Goal: Information Seeking & Learning: Learn about a topic

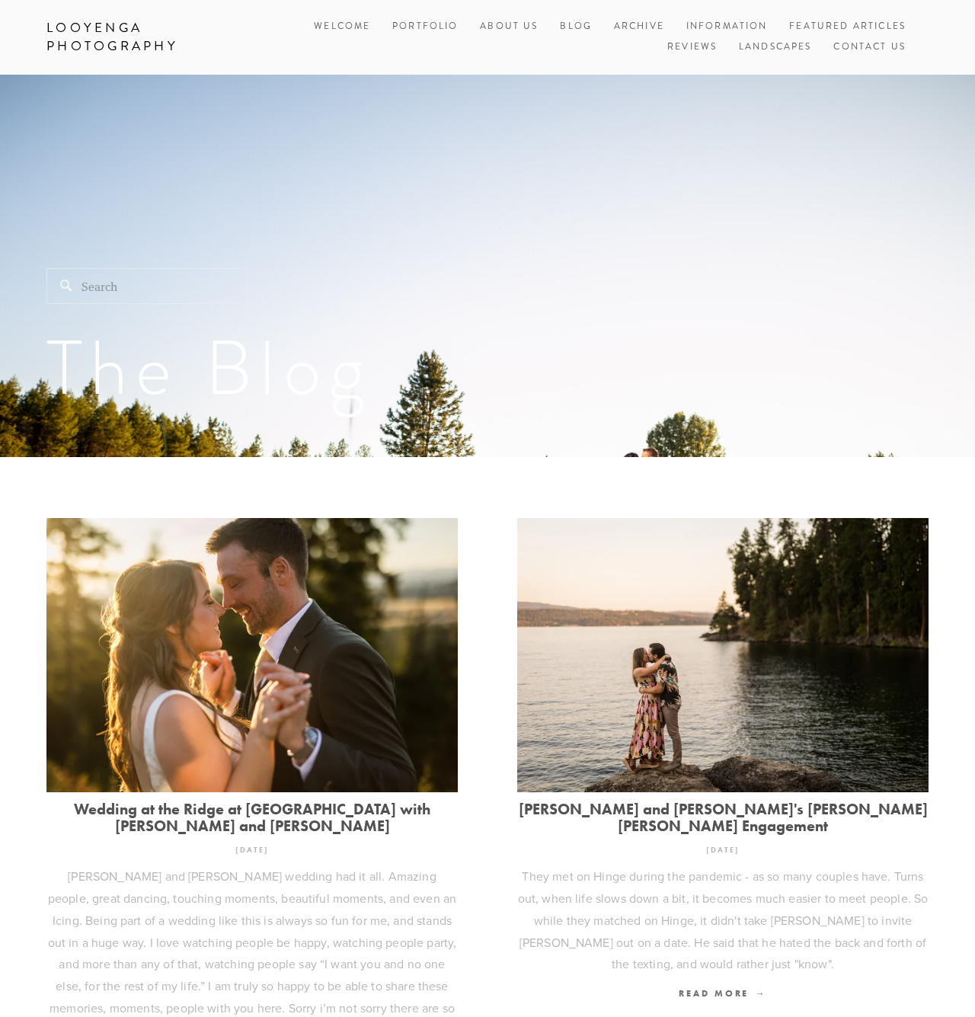
click at [174, 293] on input "Search" at bounding box center [146, 286] width 201 height 36
type input "Davenport"
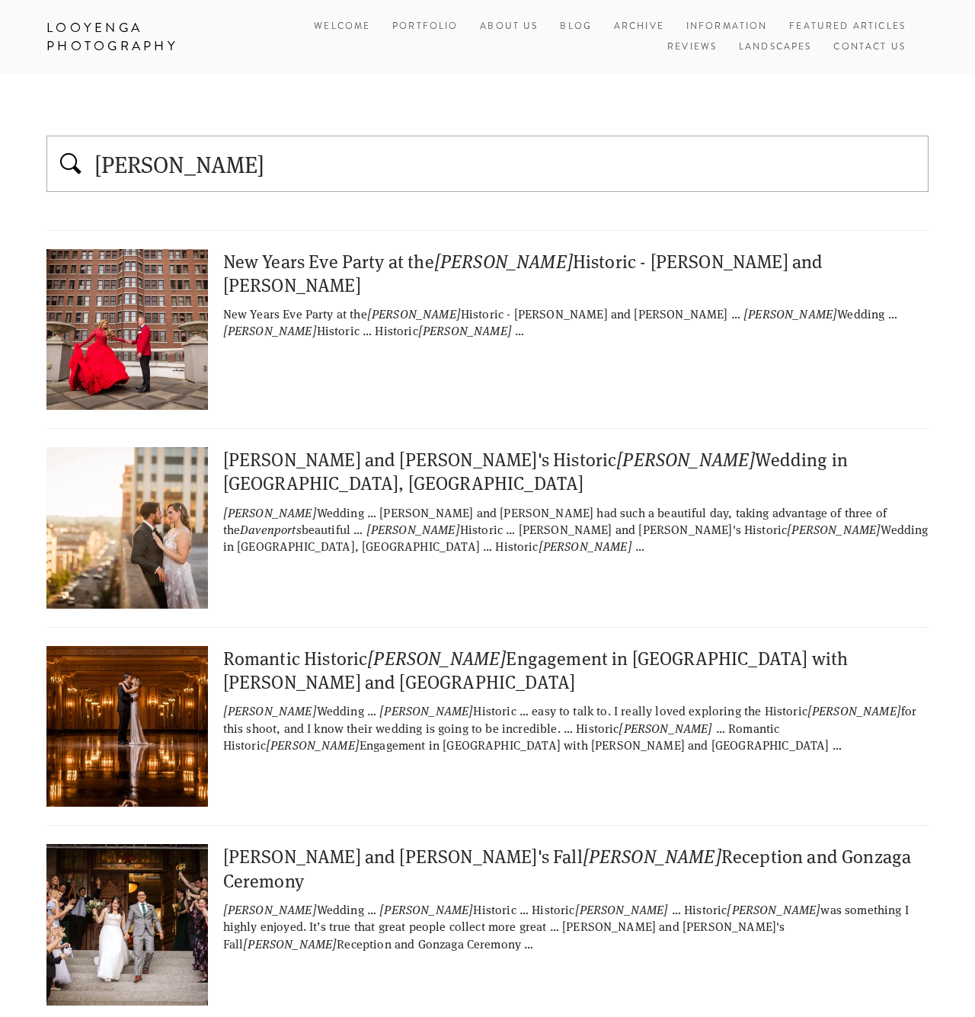
click at [282, 455] on div "Dan and Lisa's Historic Davenport Wedding in Spokane, WA" at bounding box center [487, 470] width 882 height 47
click at [246, 165] on input "Davenport" at bounding box center [506, 164] width 827 height 32
type input "[GEOGRAPHIC_DATA]"
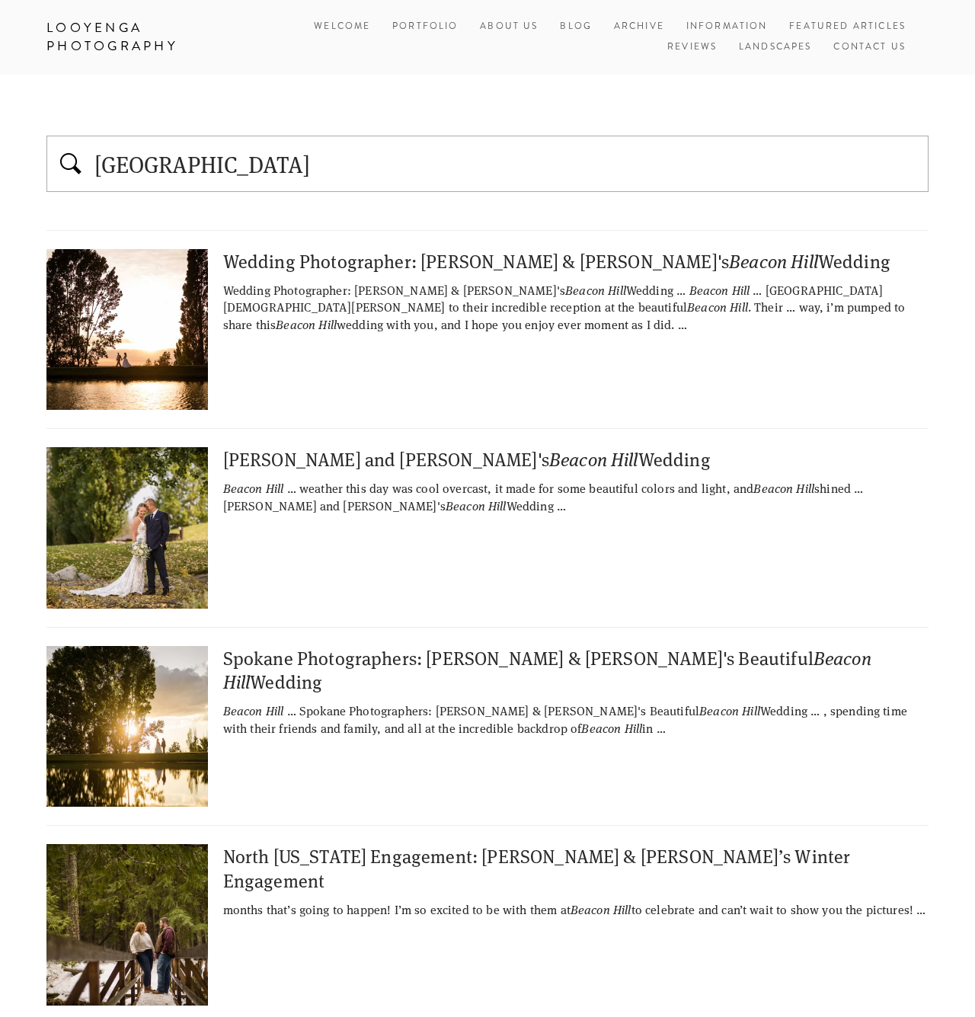
click at [286, 254] on div "Wedding Photographer: Gabe & Kathryn's Beacon Hill Wedding" at bounding box center [576, 261] width 706 height 24
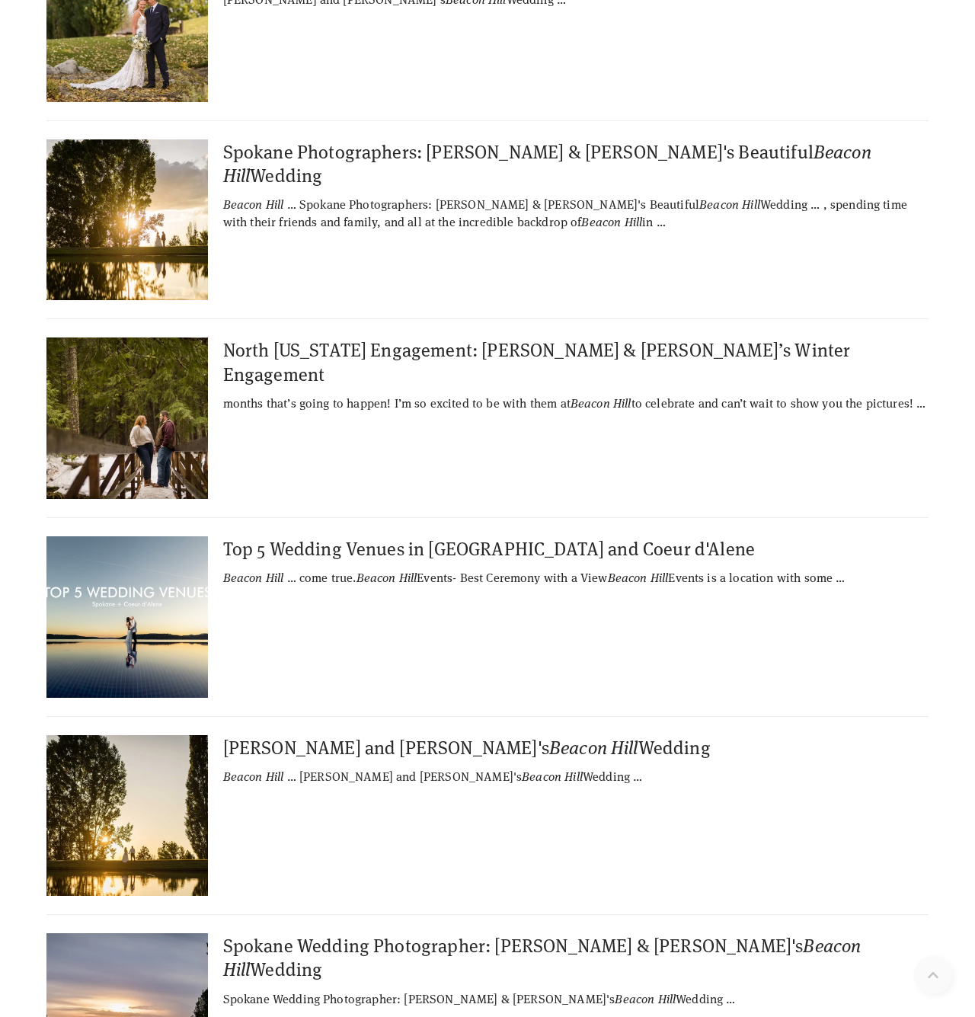
scroll to position [606, 0]
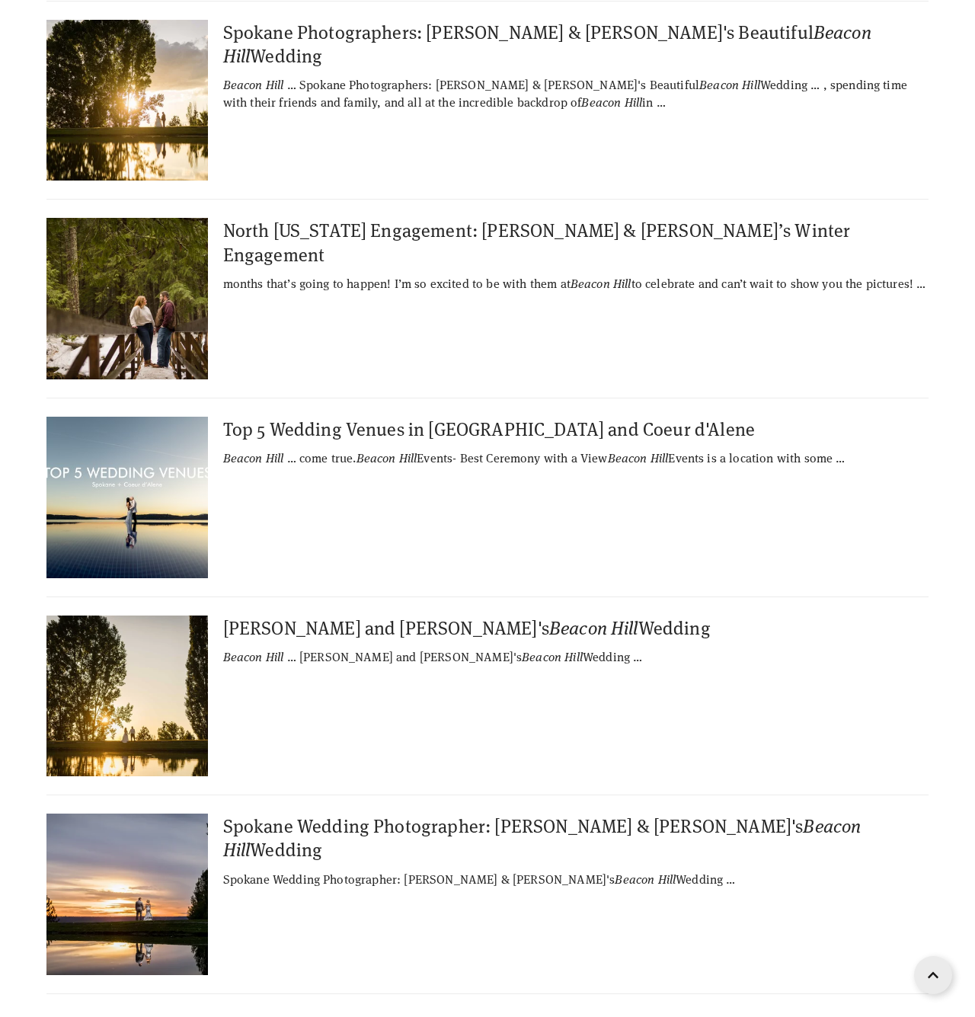
click at [321, 828] on div "Spokane Wedding Photographer: John & Renae's Beacon Hill Wedding" at bounding box center [576, 837] width 706 height 47
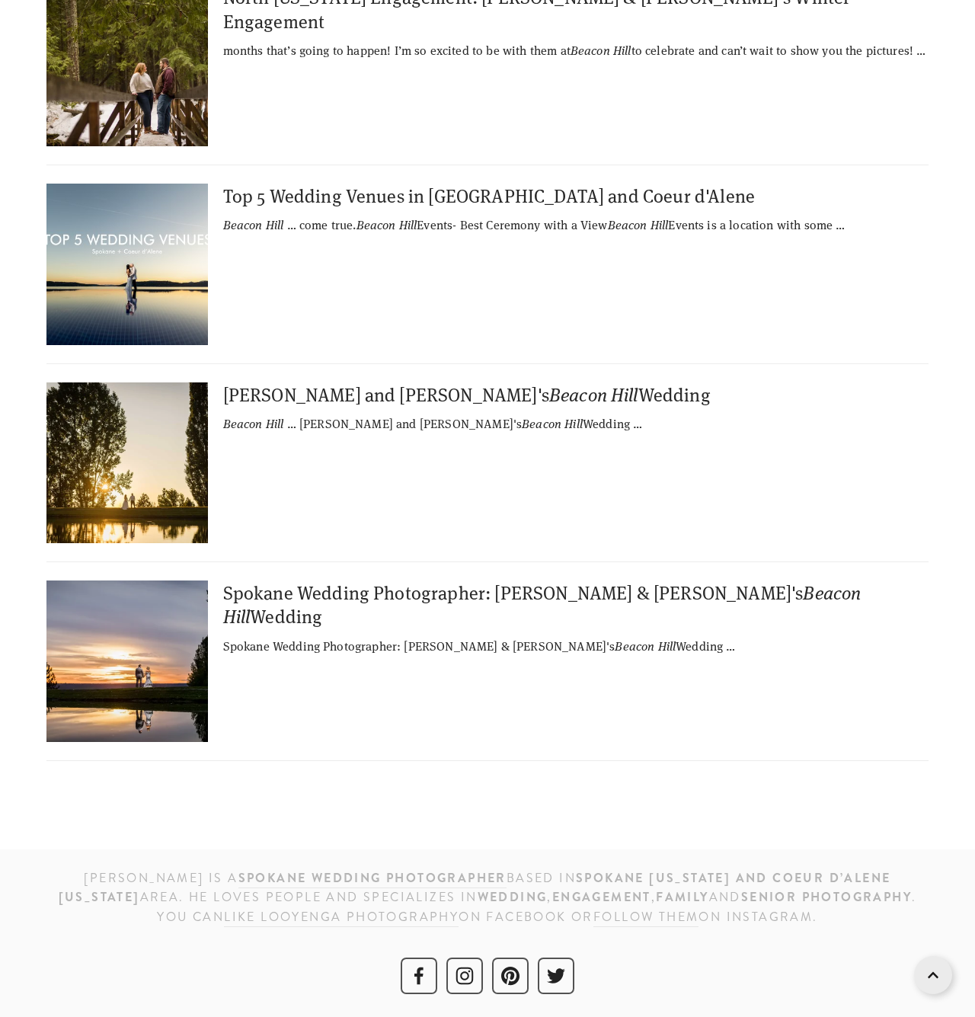
click at [333, 391] on div "Daniel and Ashley's Beacon Hill Wedding" at bounding box center [576, 394] width 706 height 24
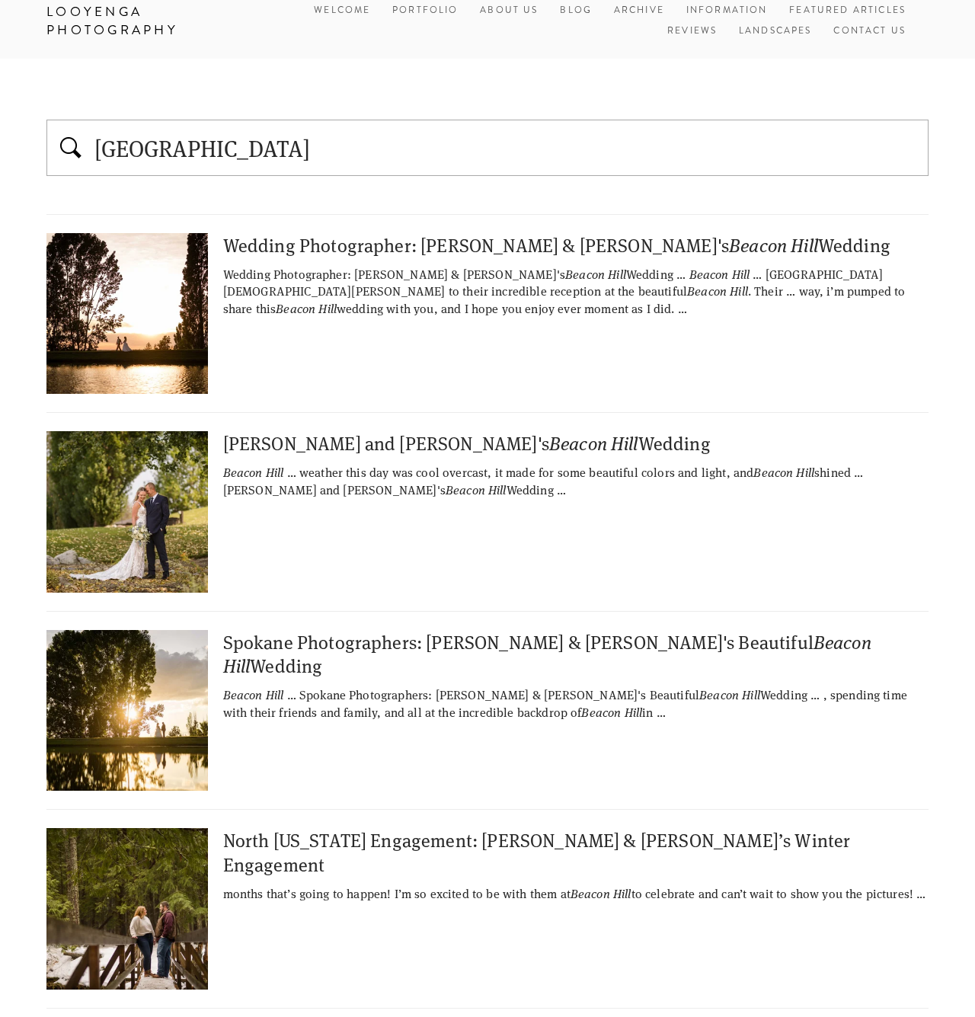
scroll to position [0, 0]
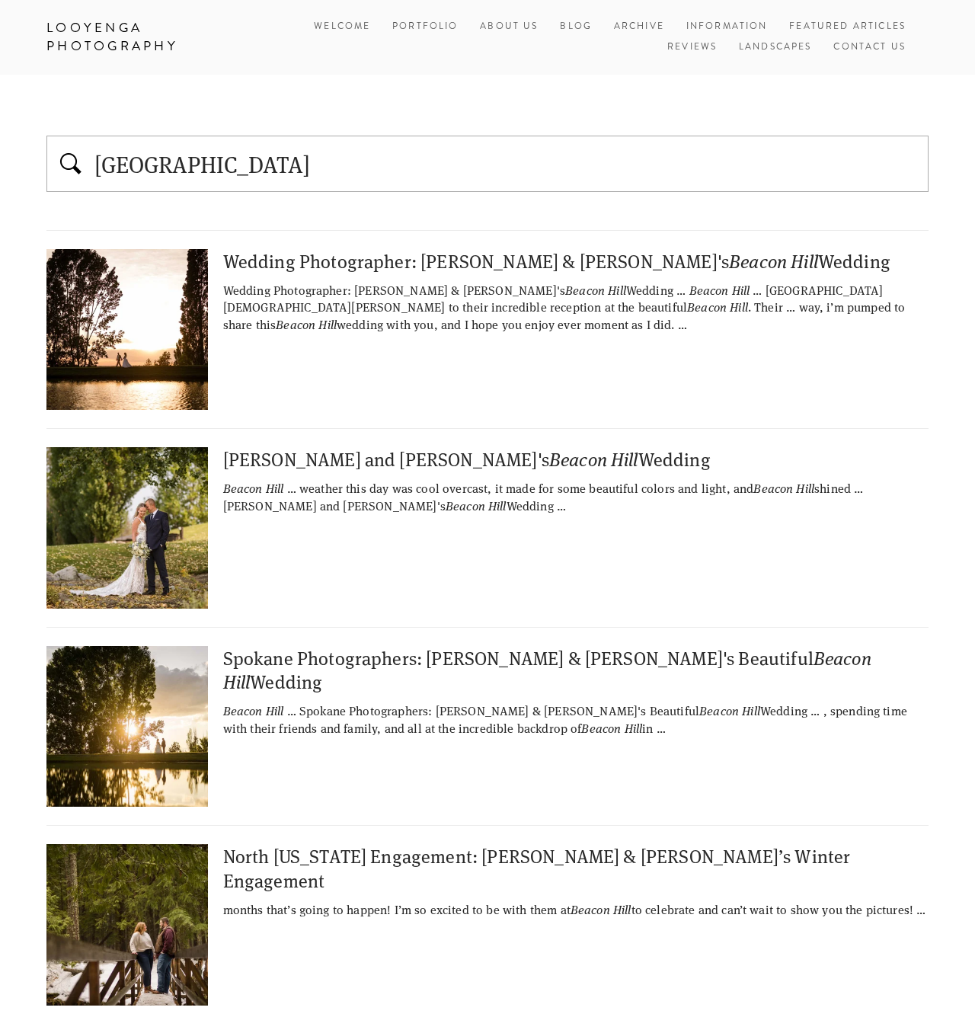
click at [271, 458] on div "Mark and Anna's Beacon Hill Wedding" at bounding box center [576, 459] width 706 height 24
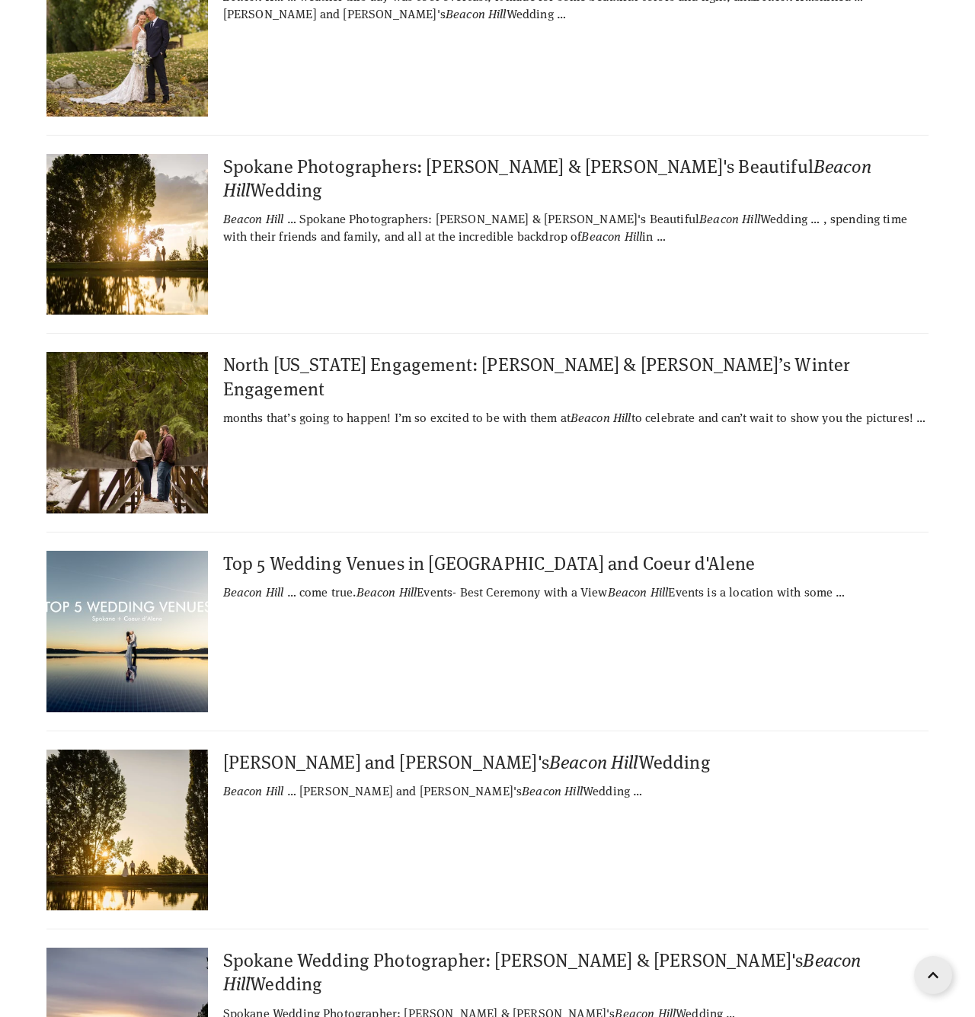
scroll to position [680, 0]
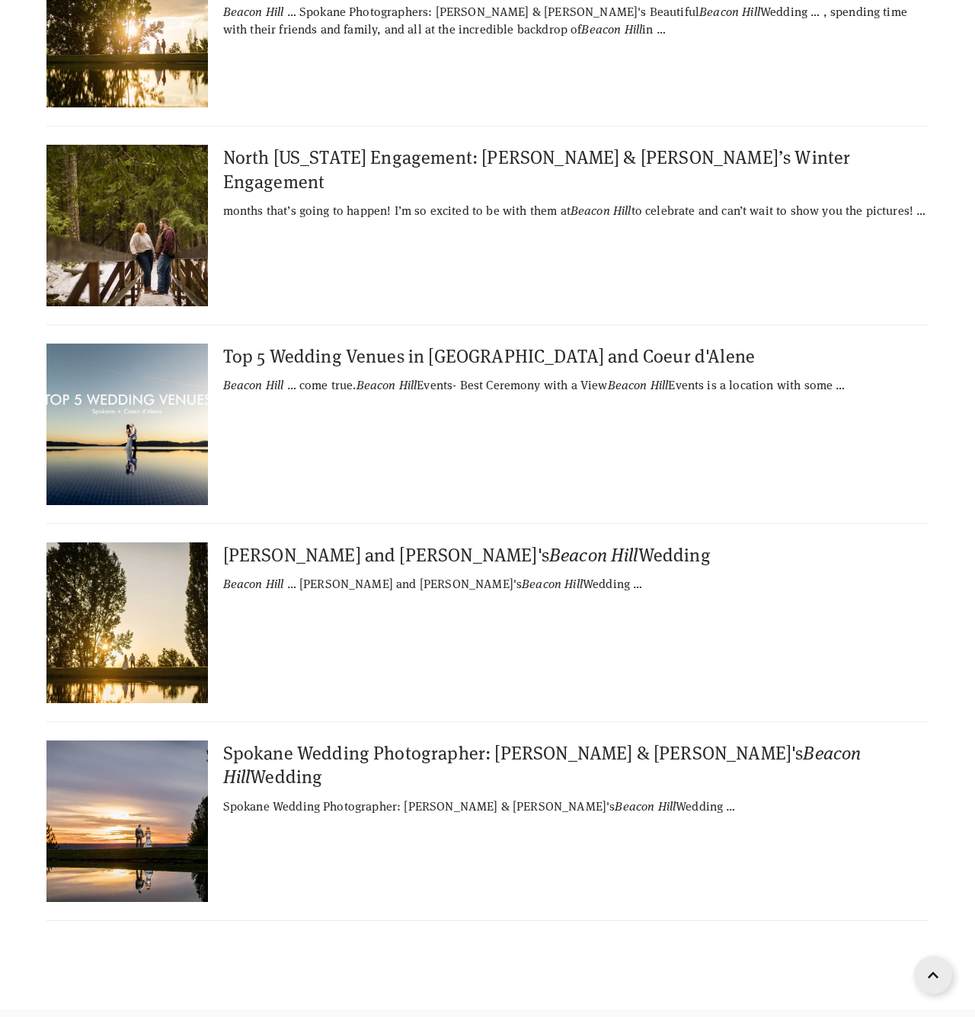
click at [301, 757] on div "Spokane Wedding Photographer: John & Renae's Beacon Hill Wedding" at bounding box center [576, 764] width 706 height 47
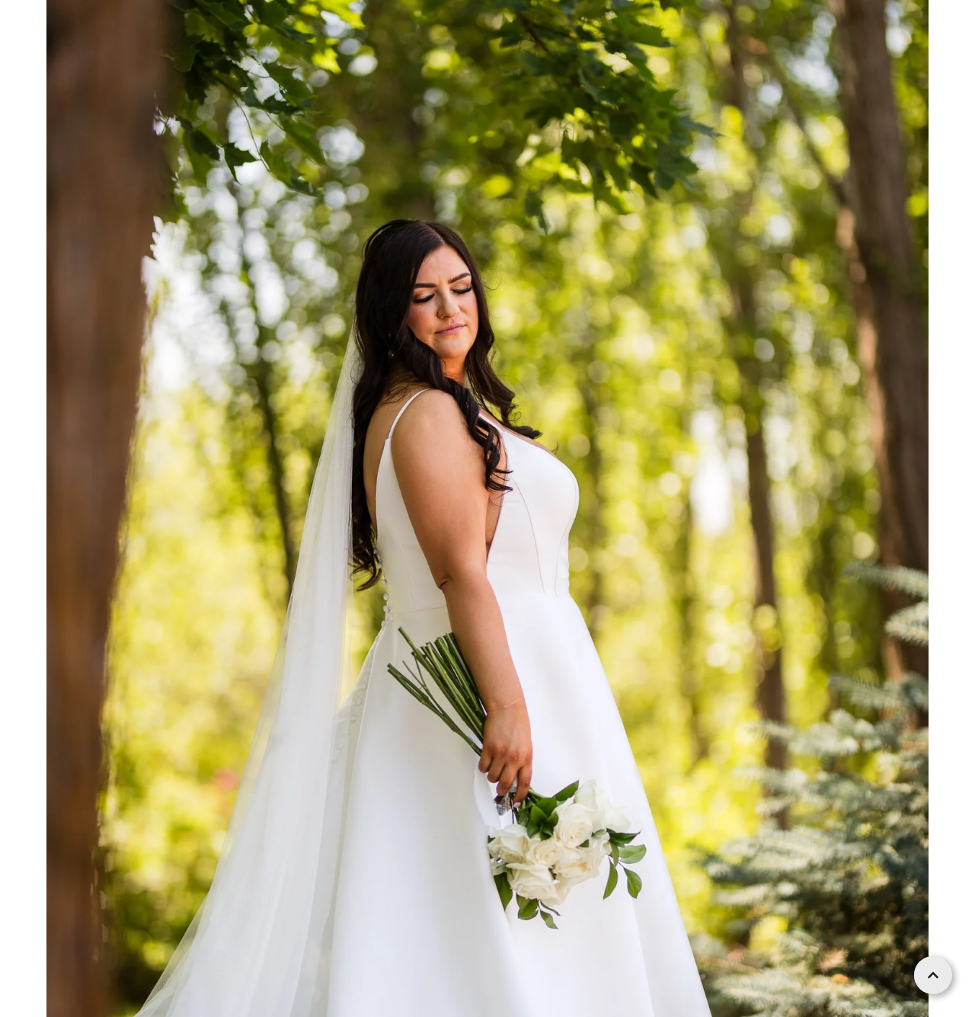
scroll to position [6913, 0]
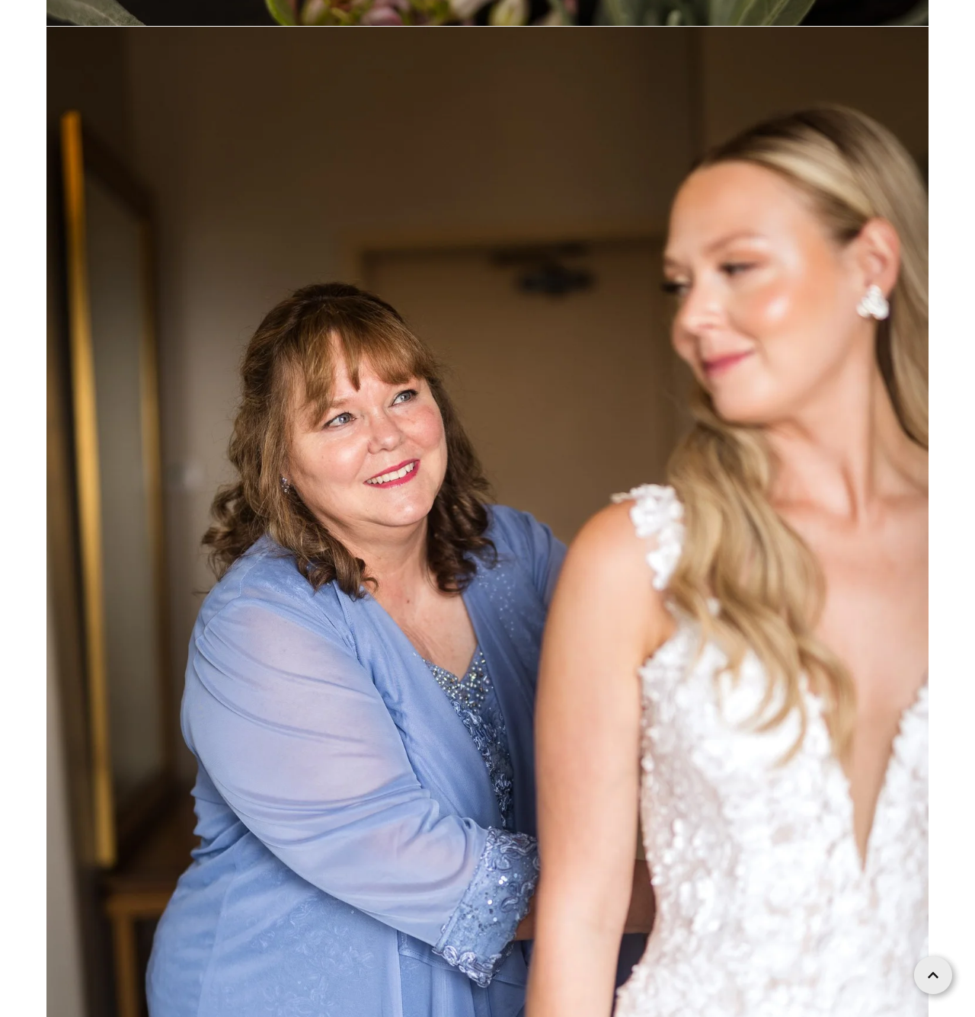
scroll to position [3677, 0]
